Goal: Check status

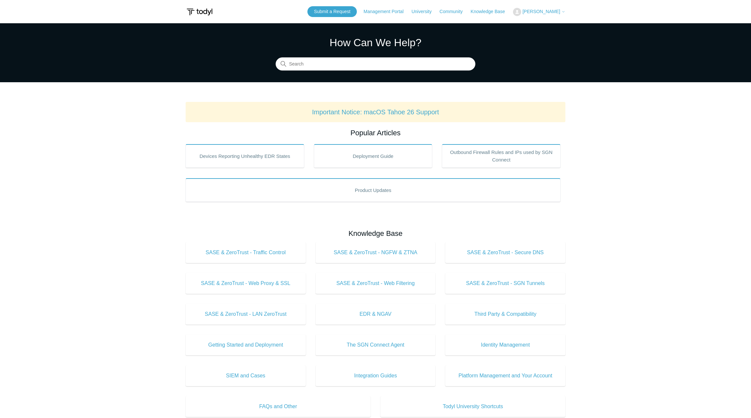
click at [544, 10] on span "[PERSON_NAME]" at bounding box center [541, 11] width 38 height 5
click at [545, 24] on link "My Support Requests" at bounding box center [545, 25] width 64 height 11
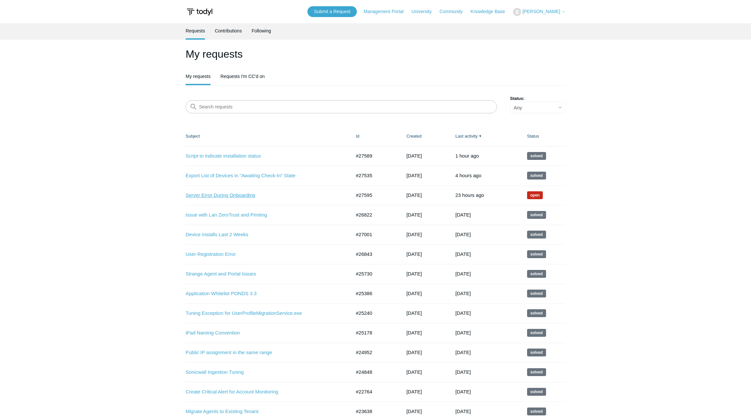
click at [238, 195] on link "Server Error During Onboarding" at bounding box center [263, 195] width 155 height 8
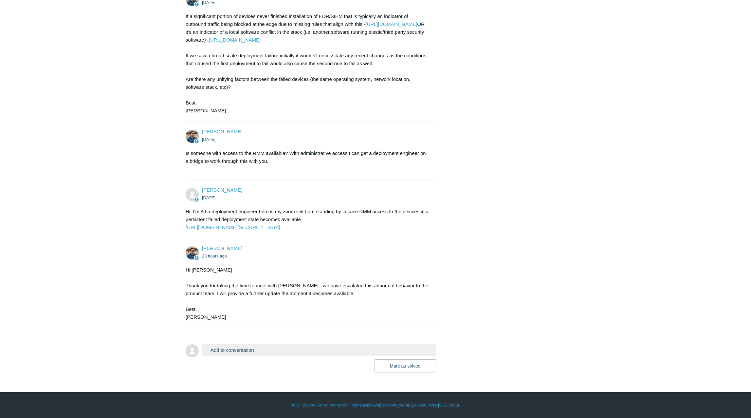
scroll to position [1261, 0]
